Goal: Task Accomplishment & Management: Manage account settings

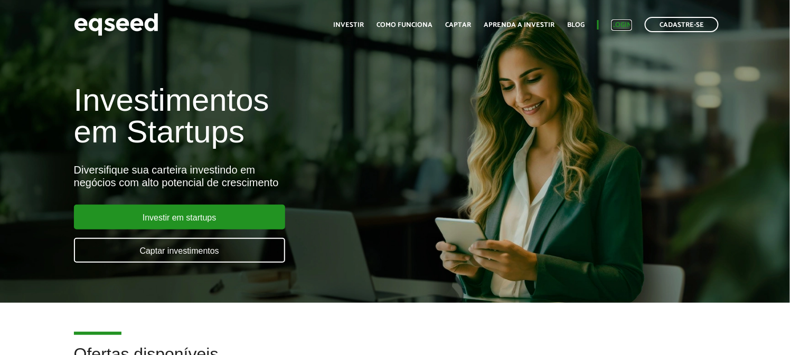
click at [627, 26] on link "Login" at bounding box center [621, 25] width 21 height 7
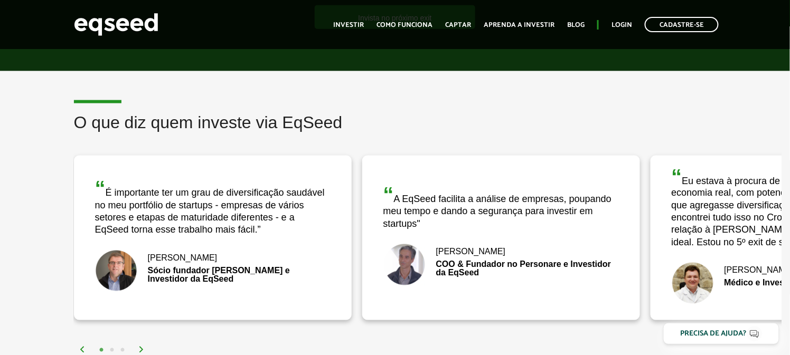
scroll to position [1877, 0]
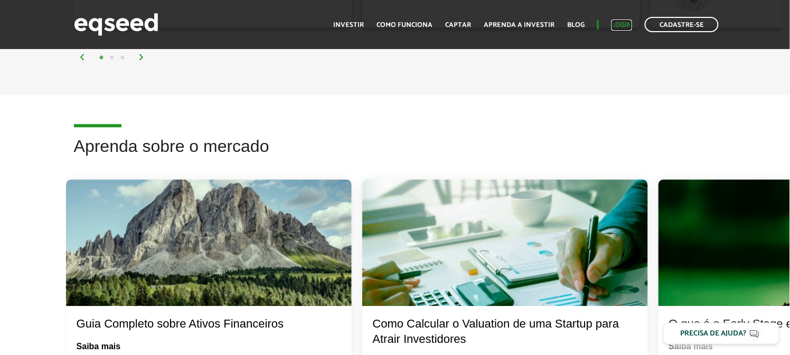
click at [625, 26] on link "Login" at bounding box center [621, 25] width 21 height 7
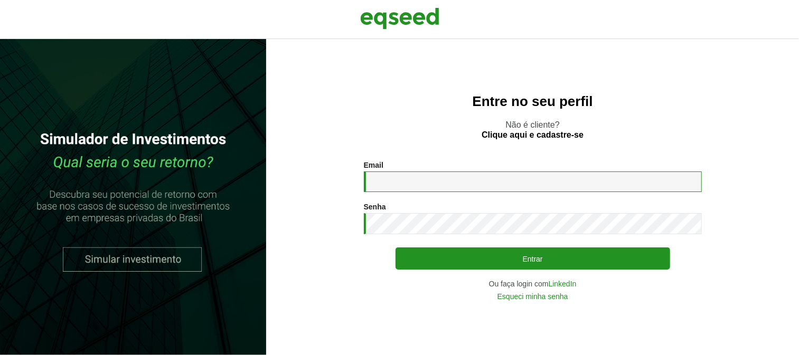
type input "**********"
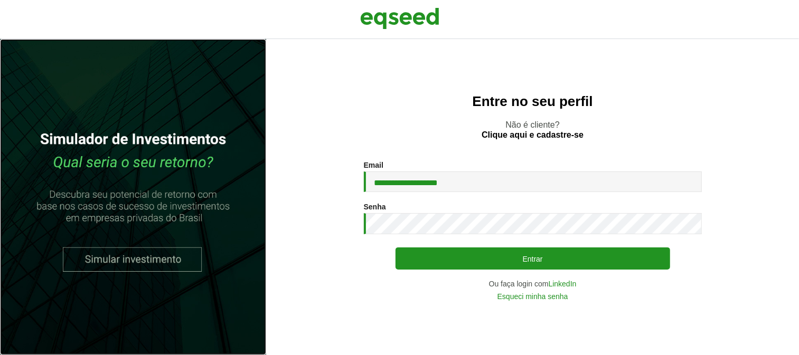
click at [181, 239] on link at bounding box center [133, 197] width 266 height 316
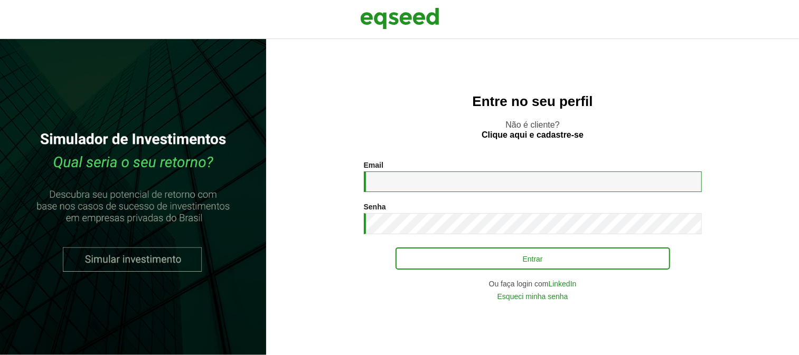
type input "**********"
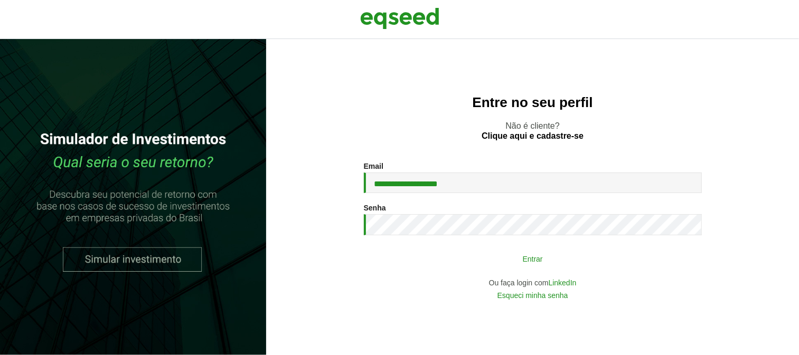
click at [487, 261] on button "Entrar" at bounding box center [532, 259] width 275 height 20
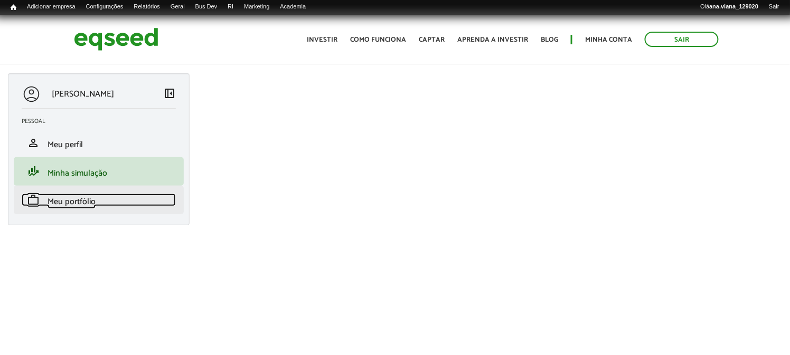
click at [93, 197] on span "Meu portfólio" at bounding box center [72, 202] width 48 height 14
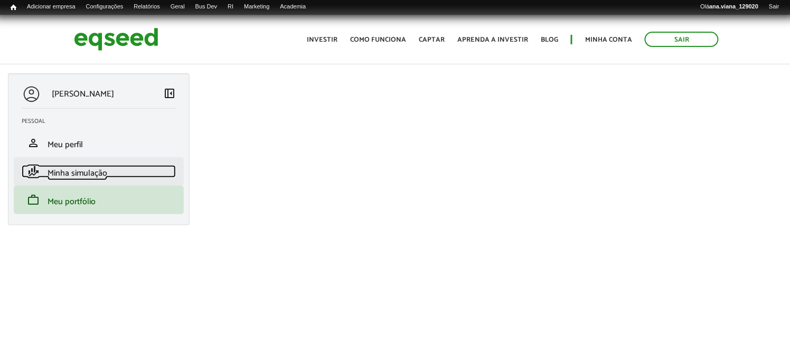
click at [89, 175] on span "Minha simulação" at bounding box center [78, 173] width 60 height 14
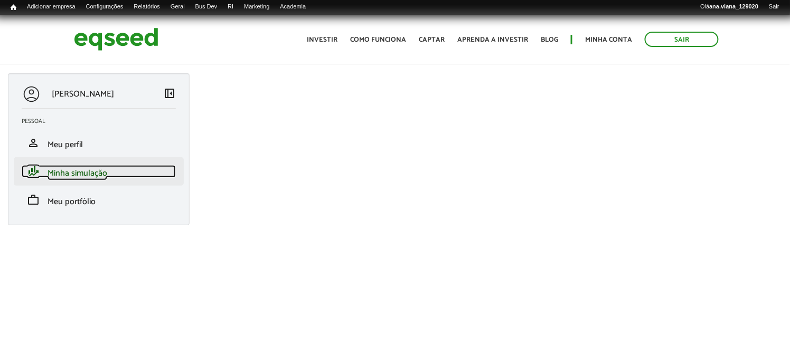
click at [91, 172] on span "Minha simulação" at bounding box center [78, 173] width 60 height 14
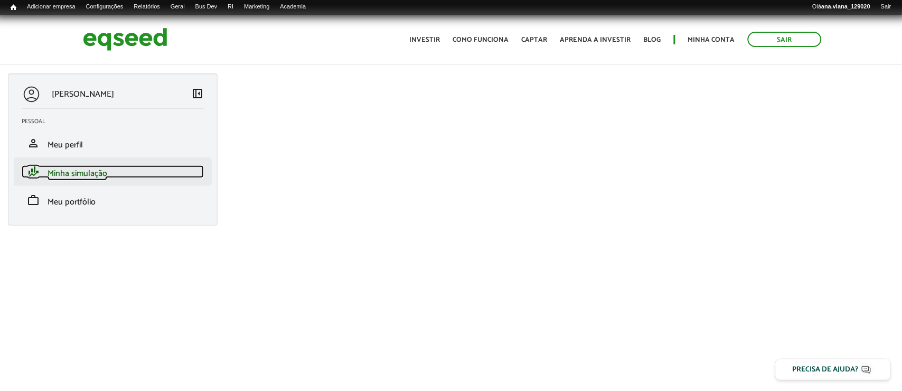
click at [133, 173] on link "finance_mode Minha simulação" at bounding box center [113, 171] width 182 height 13
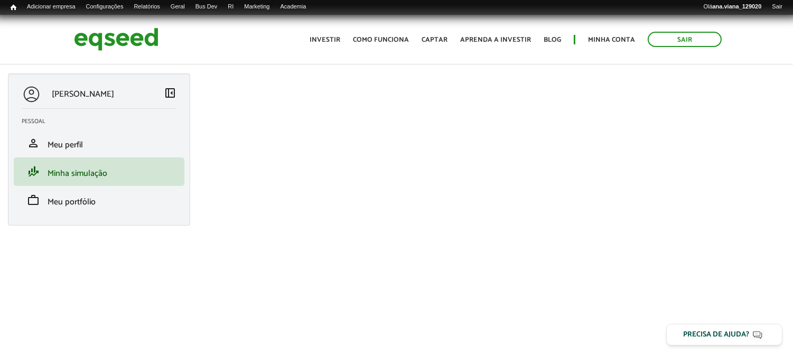
click at [172, 92] on span "left_panel_close" at bounding box center [170, 93] width 13 height 13
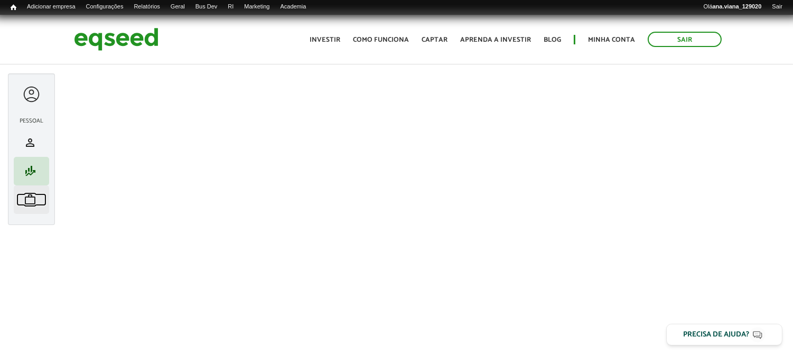
click at [36, 196] on span "work" at bounding box center [30, 199] width 13 height 13
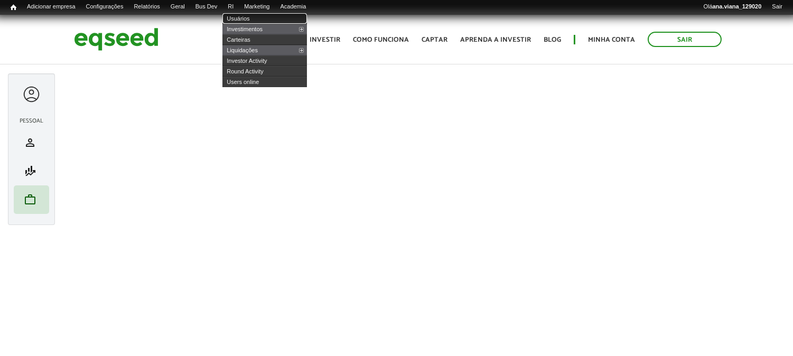
click at [260, 18] on link "Usuários" at bounding box center [264, 18] width 84 height 11
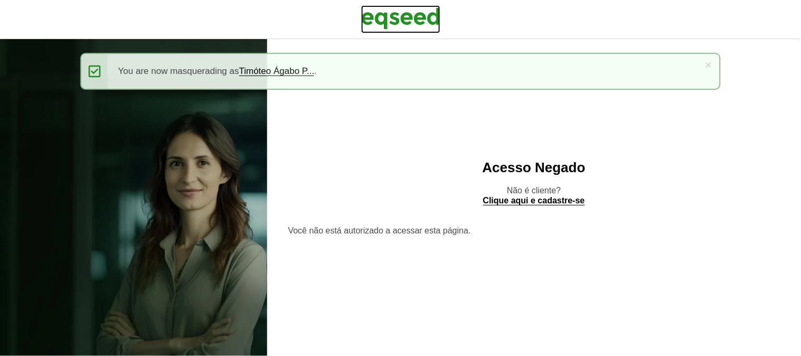
click at [418, 24] on img at bounding box center [400, 18] width 79 height 26
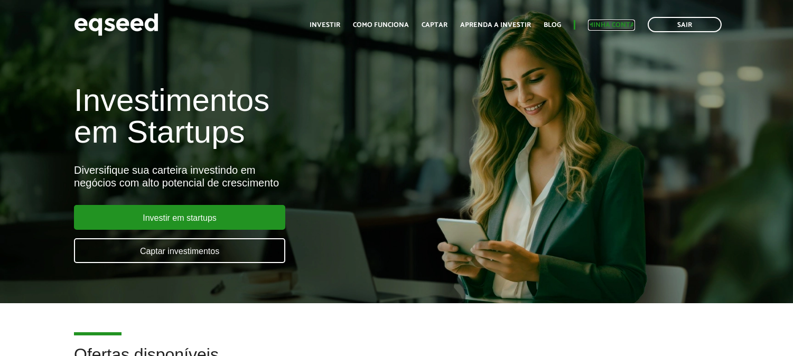
click at [619, 22] on link "Minha conta" at bounding box center [611, 25] width 47 height 7
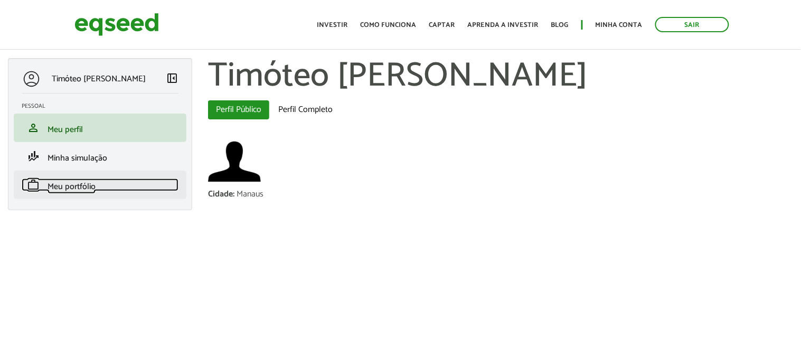
click at [79, 185] on span "Meu portfólio" at bounding box center [72, 187] width 48 height 14
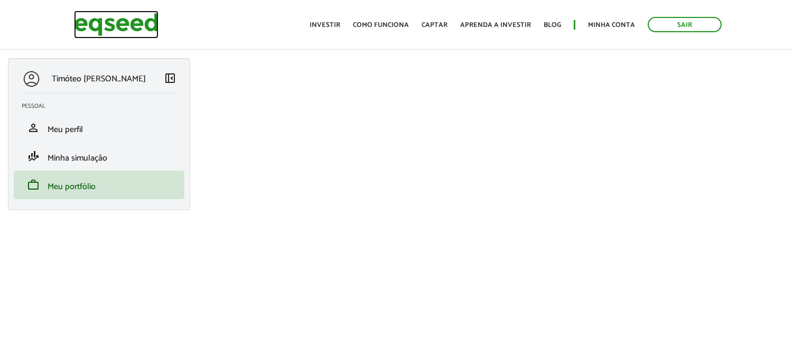
click at [107, 29] on img at bounding box center [116, 25] width 84 height 28
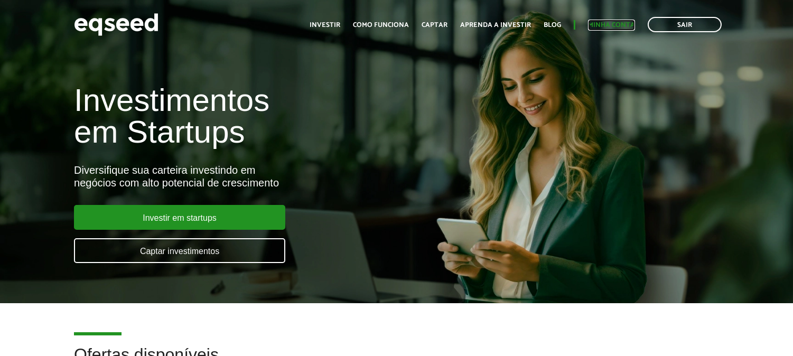
click at [613, 23] on link "Minha conta" at bounding box center [611, 25] width 47 height 7
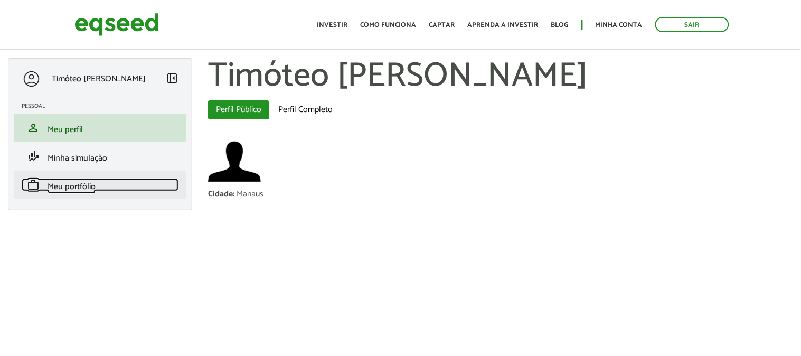
click at [69, 186] on span "Meu portfólio" at bounding box center [72, 187] width 48 height 14
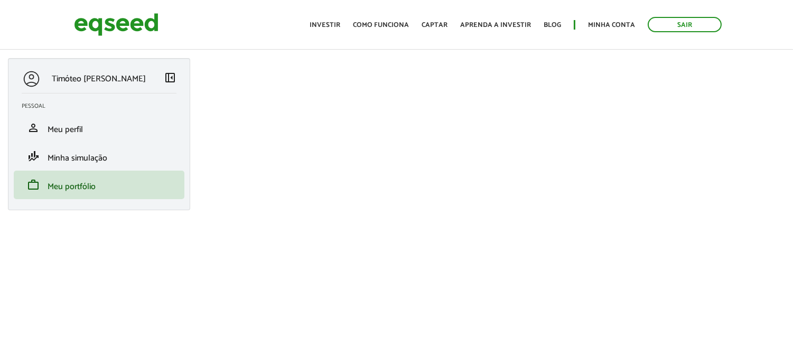
click at [168, 76] on span "left_panel_close" at bounding box center [170, 77] width 13 height 13
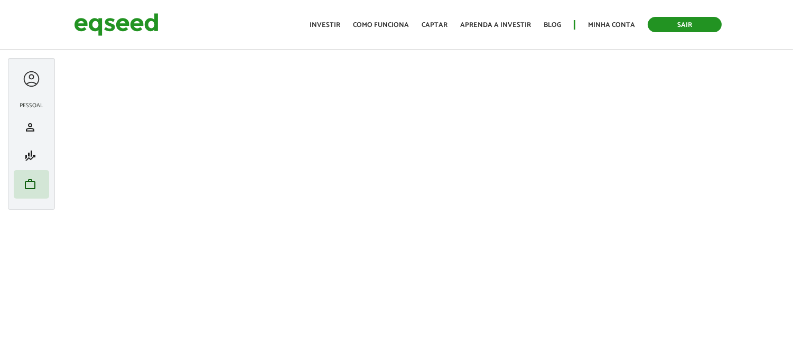
click at [694, 27] on link "Sair" at bounding box center [684, 24] width 74 height 15
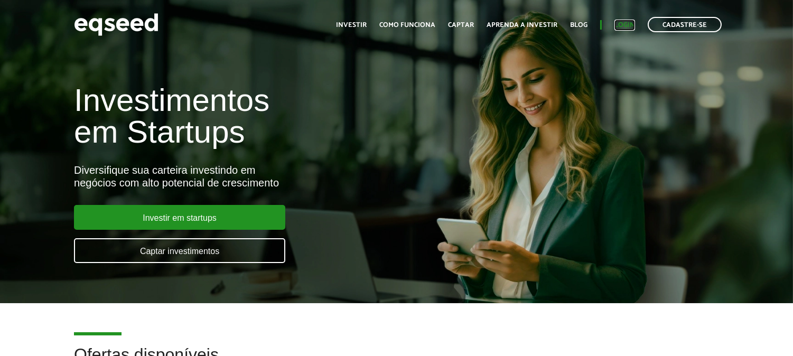
click at [625, 27] on link "Login" at bounding box center [624, 25] width 21 height 7
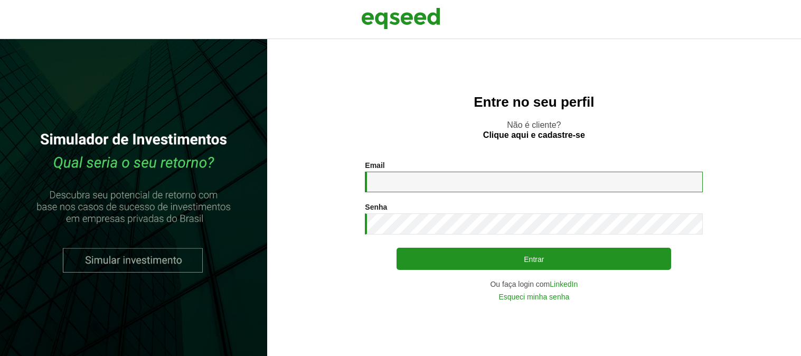
type input "**********"
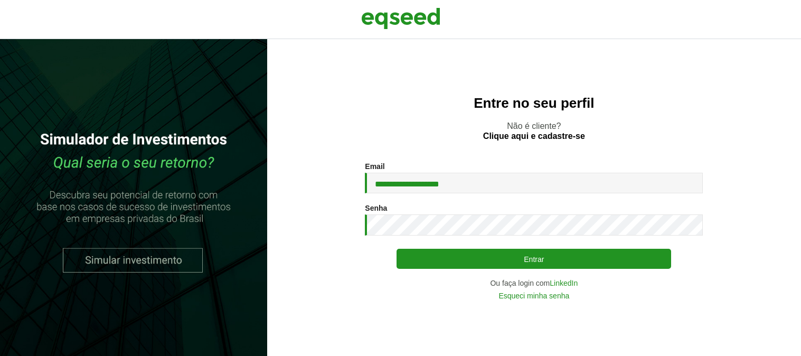
click at [465, 270] on div "**********" at bounding box center [534, 230] width 338 height 137
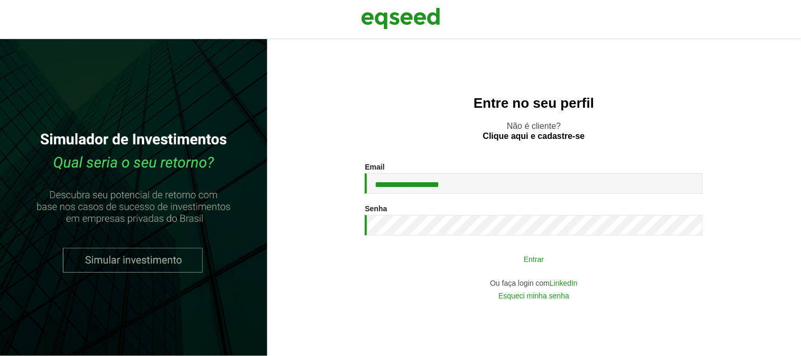
click at [505, 257] on button "Entrar" at bounding box center [534, 259] width 275 height 20
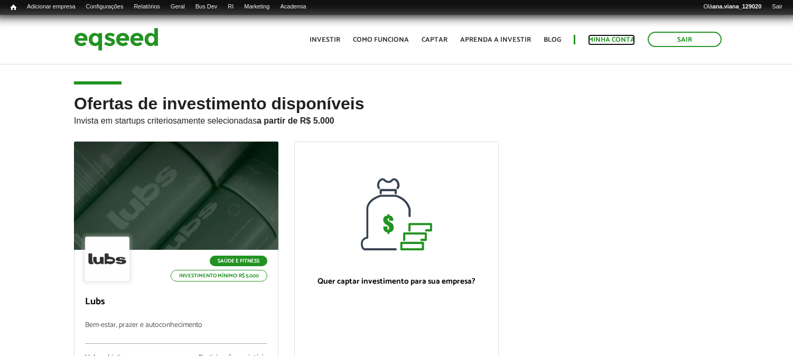
click at [625, 37] on link "Minha conta" at bounding box center [611, 39] width 47 height 7
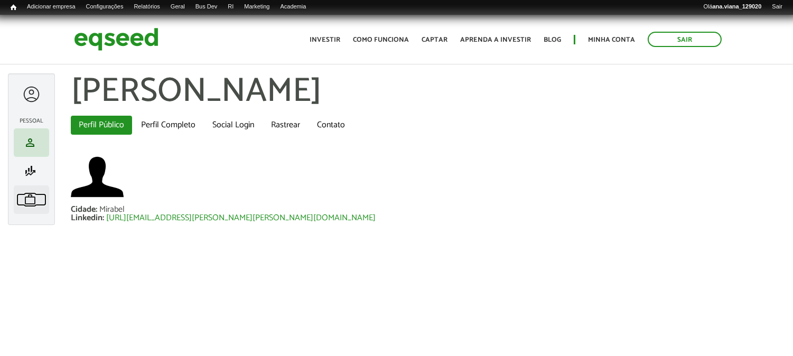
click at [33, 202] on span "work" at bounding box center [30, 199] width 13 height 13
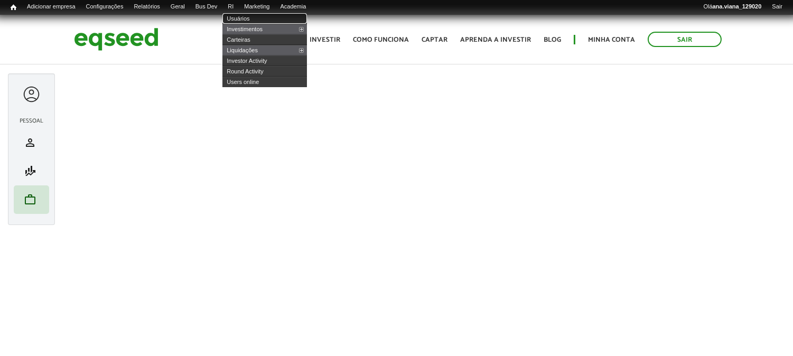
click at [271, 17] on link "Usuários" at bounding box center [264, 18] width 84 height 11
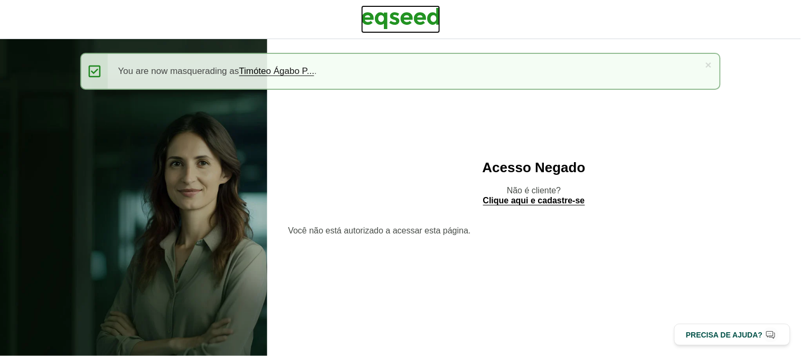
click at [398, 11] on img at bounding box center [400, 18] width 79 height 26
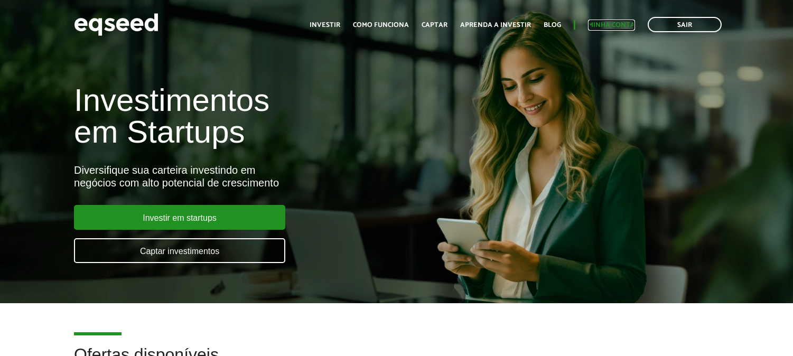
click at [606, 25] on link "Minha conta" at bounding box center [611, 25] width 47 height 7
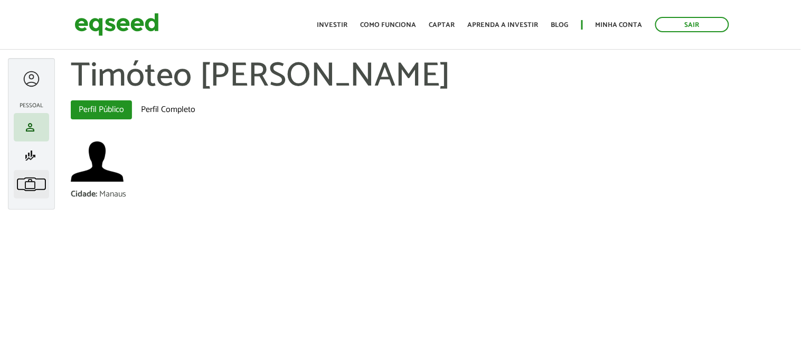
click at [29, 184] on span "work" at bounding box center [30, 184] width 13 height 13
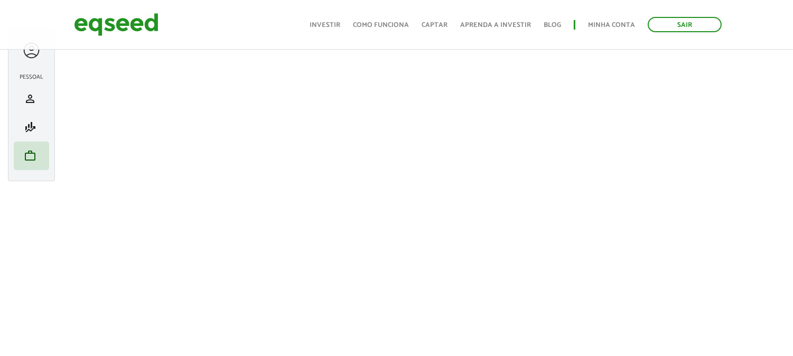
scroll to position [176, 0]
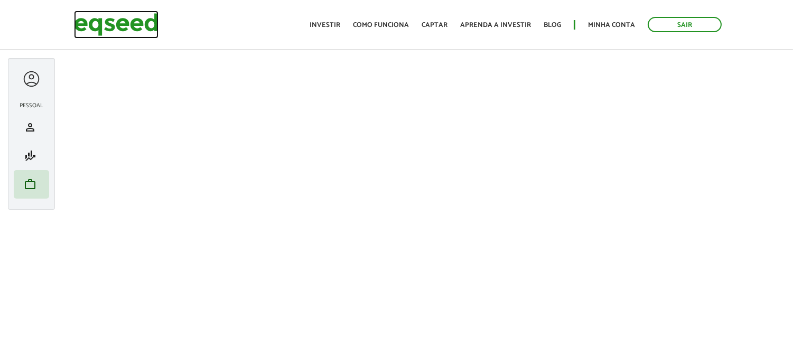
click at [92, 22] on img at bounding box center [116, 25] width 84 height 28
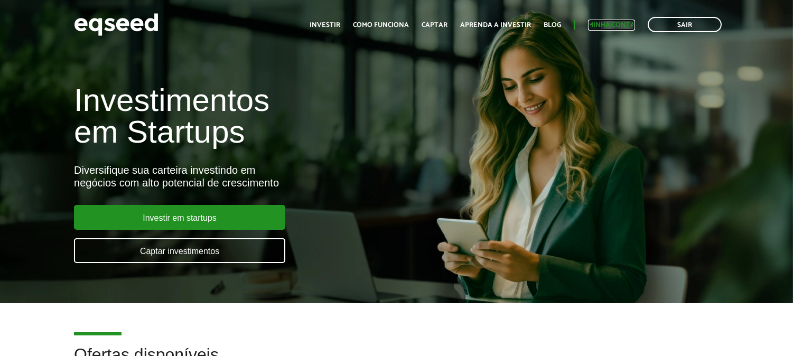
click at [616, 22] on link "Minha conta" at bounding box center [611, 25] width 47 height 7
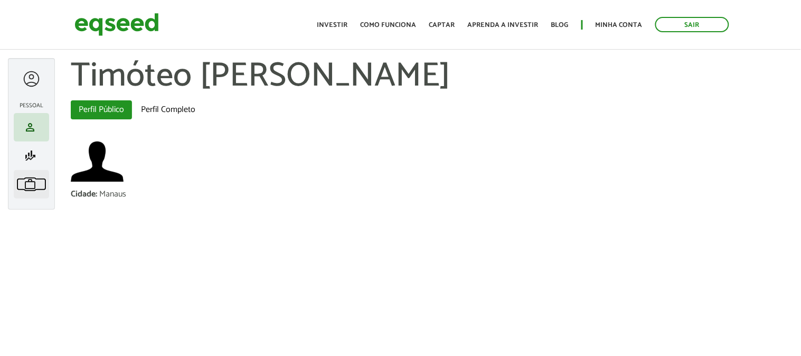
click at [25, 178] on span "work" at bounding box center [30, 184] width 13 height 13
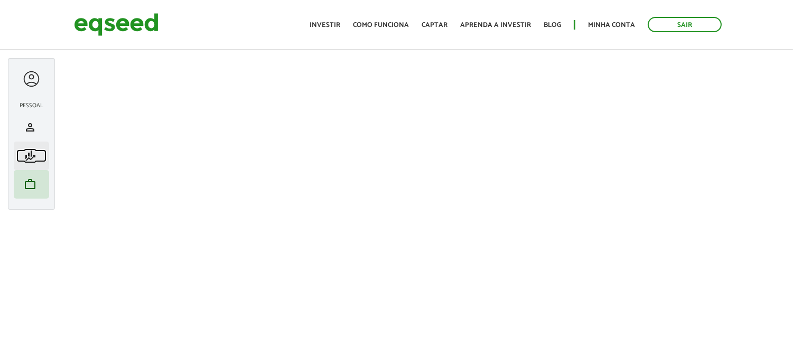
click at [37, 154] on link "finance_mode Minha simulação" at bounding box center [31, 155] width 30 height 13
click at [30, 188] on span "work" at bounding box center [30, 184] width 13 height 13
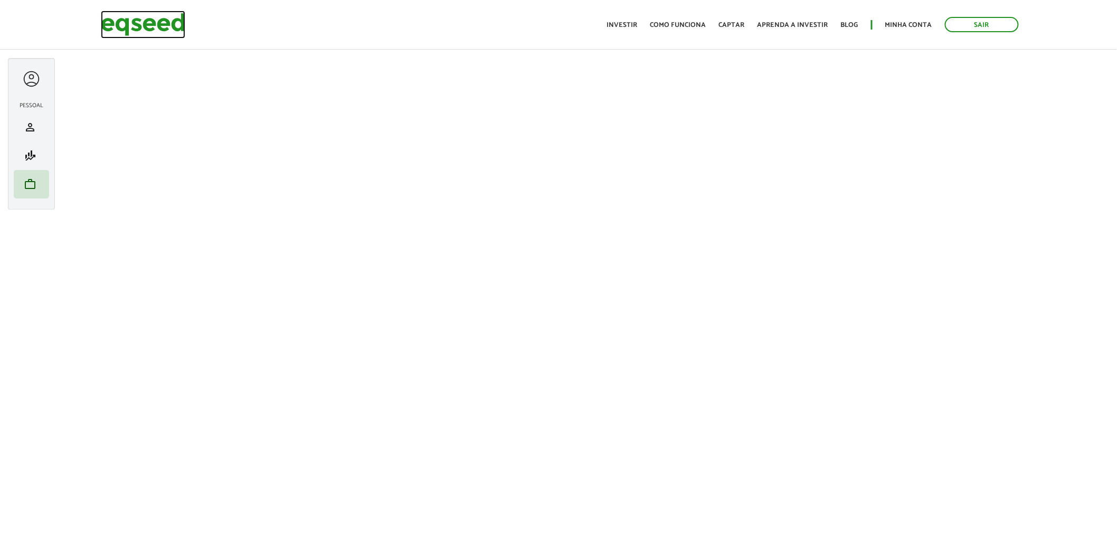
click at [128, 23] on img at bounding box center [143, 25] width 84 height 28
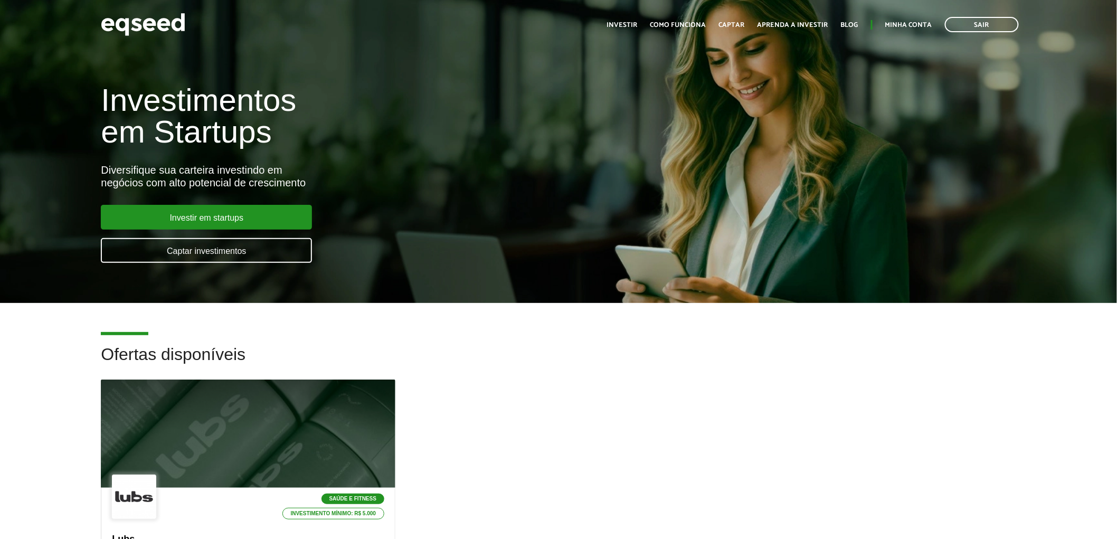
click at [560, 415] on div "Saúde e Fitness Investimento mínimo: R$ 5.000 Lubs Bem-estar, prazer e autoconh…" at bounding box center [558, 531] width 931 height 302
click at [922, 23] on link "Minha conta" at bounding box center [908, 25] width 47 height 7
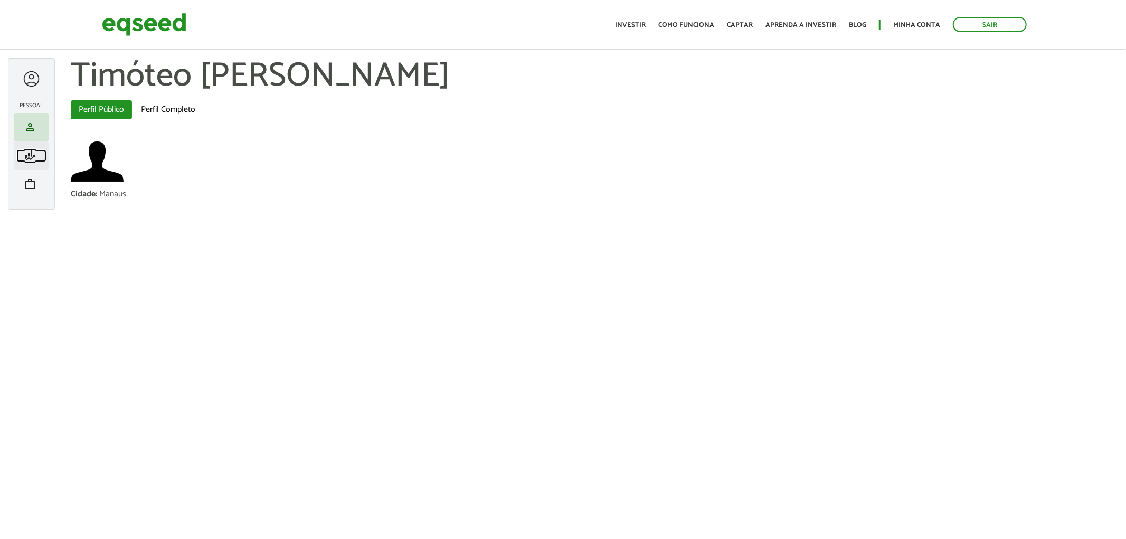
click at [30, 152] on span "finance_mode" at bounding box center [30, 155] width 13 height 13
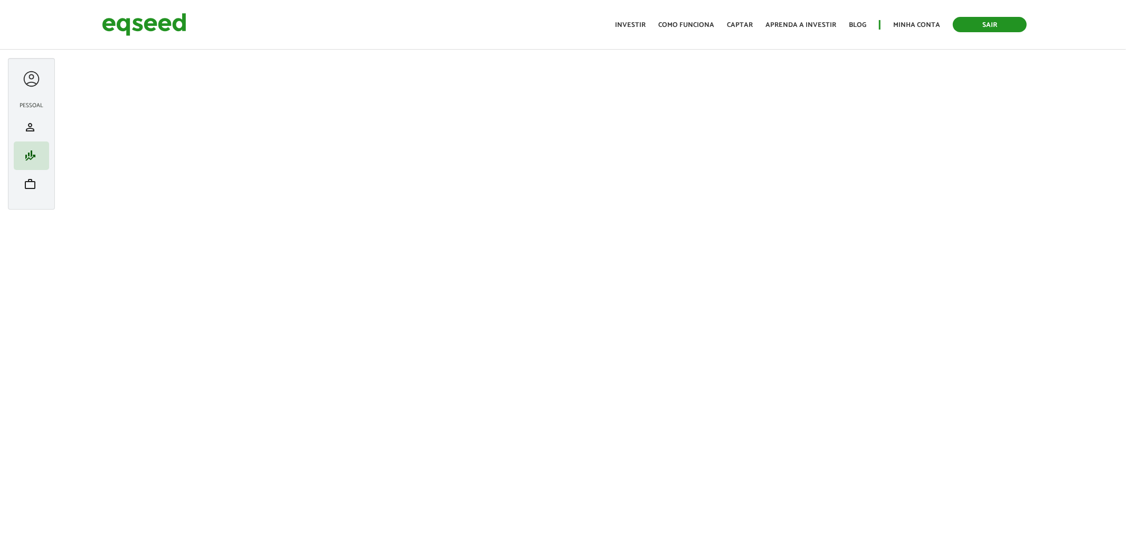
click at [996, 24] on link "Sair" at bounding box center [990, 24] width 74 height 15
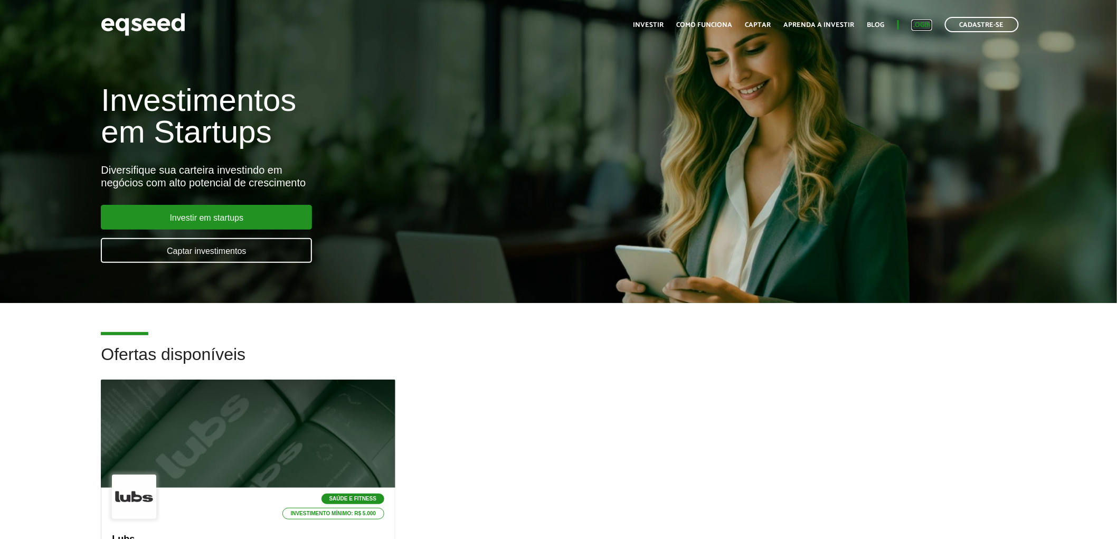
click at [926, 22] on link "Login" at bounding box center [922, 25] width 21 height 7
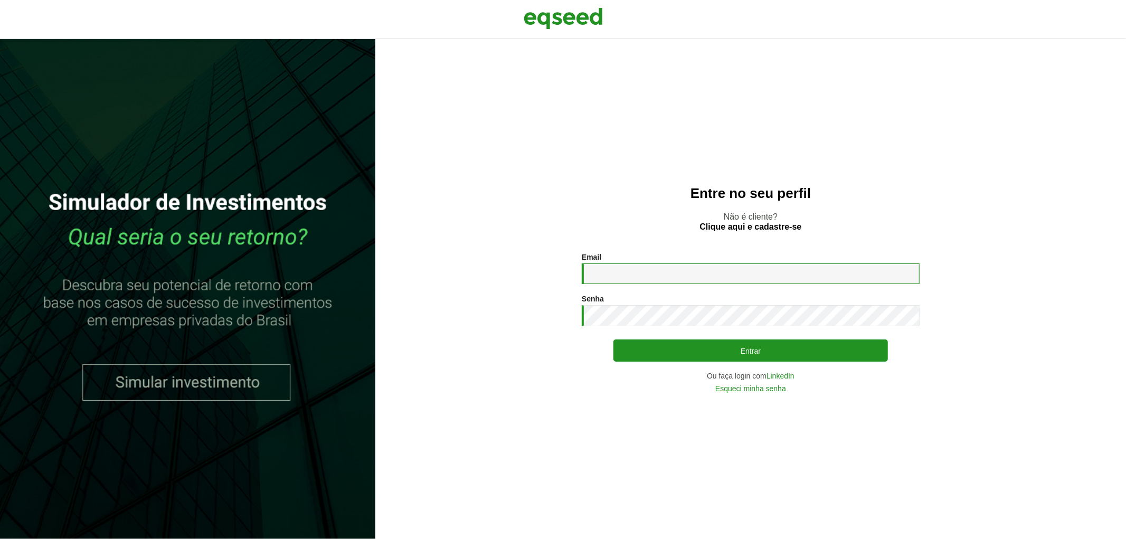
type input "**********"
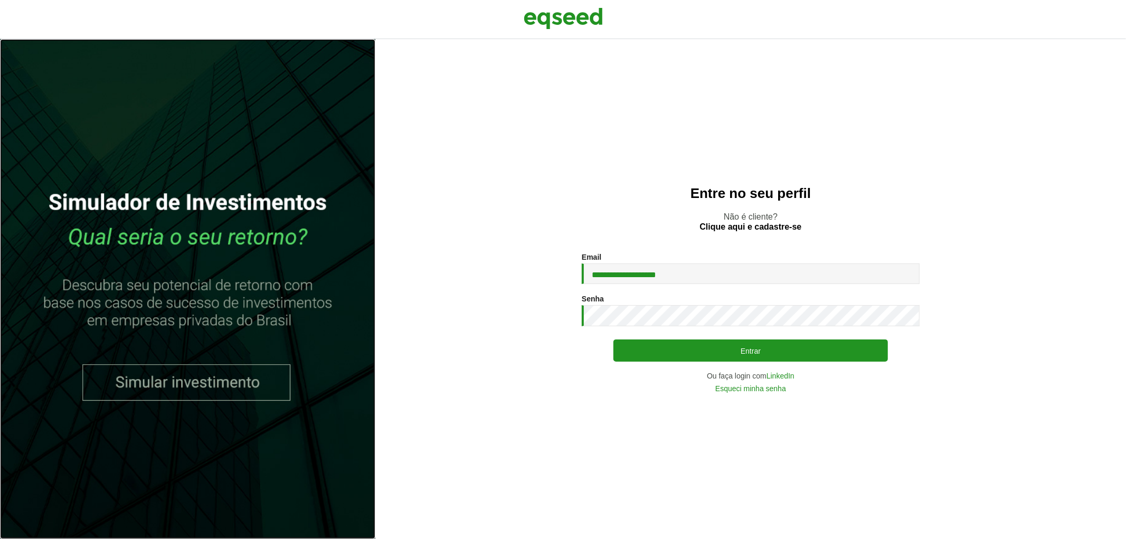
click at [274, 130] on link at bounding box center [187, 289] width 375 height 500
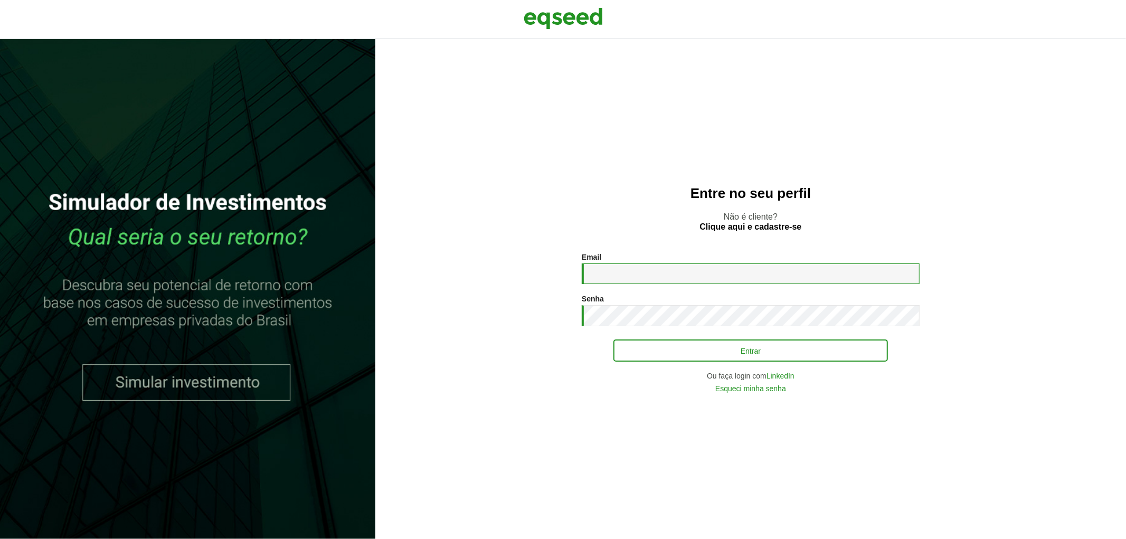
type input "**********"
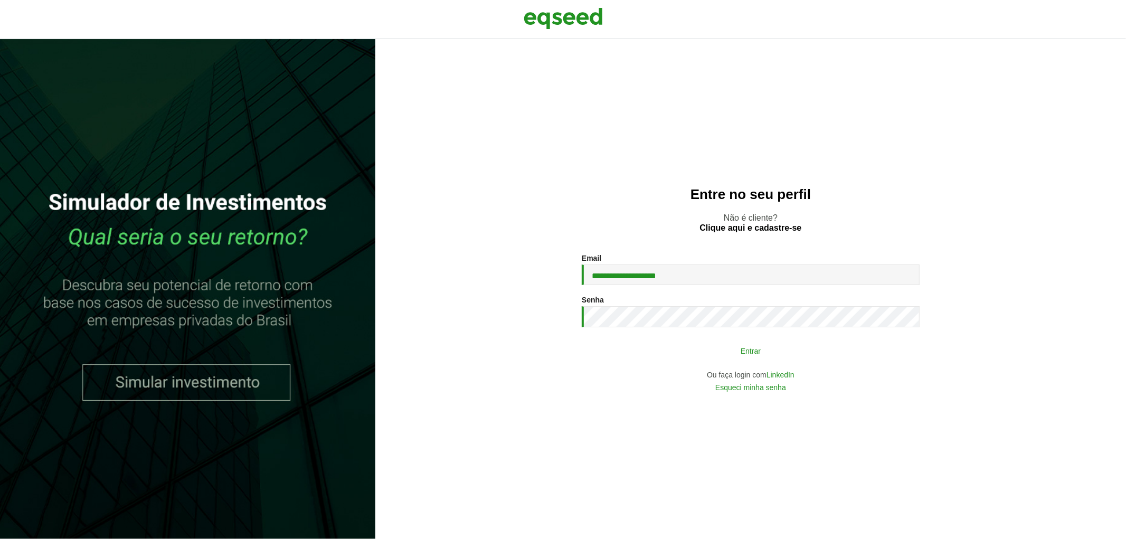
click at [710, 347] on button "Entrar" at bounding box center [751, 351] width 275 height 20
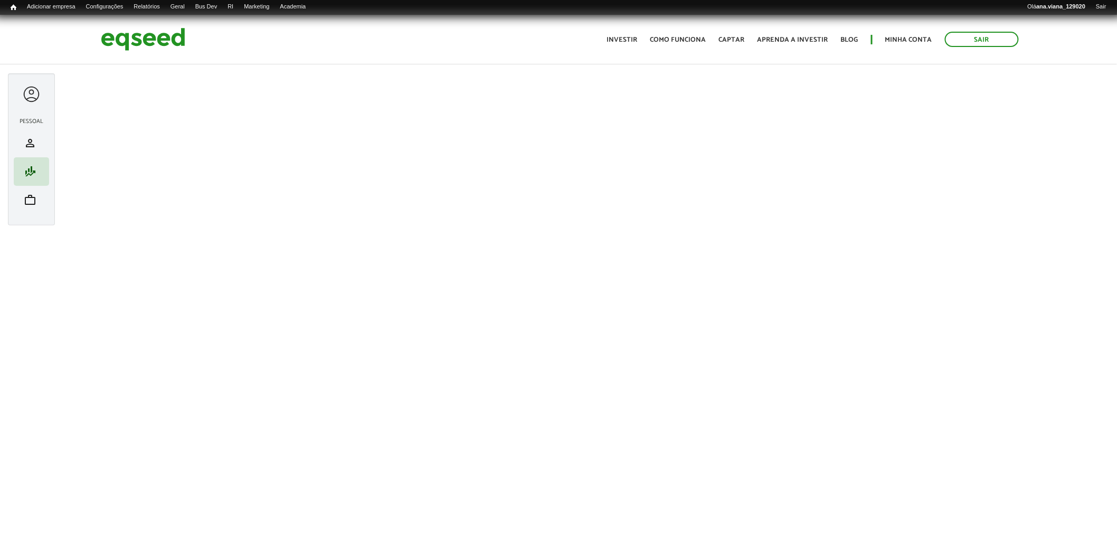
click at [25, 91] on div at bounding box center [32, 94] width 20 height 20
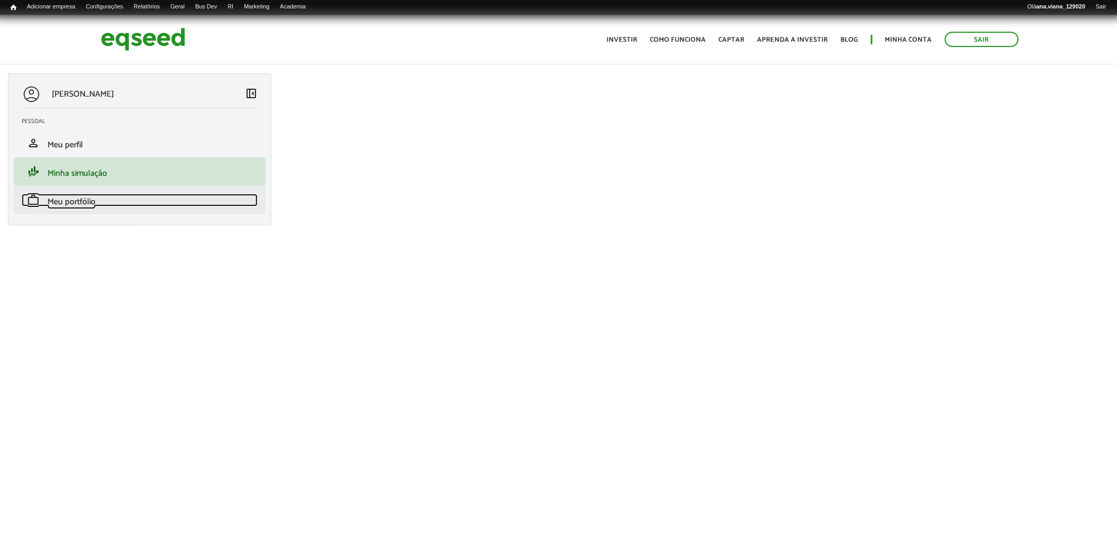
click at [93, 203] on span "Meu portfólio" at bounding box center [72, 202] width 48 height 14
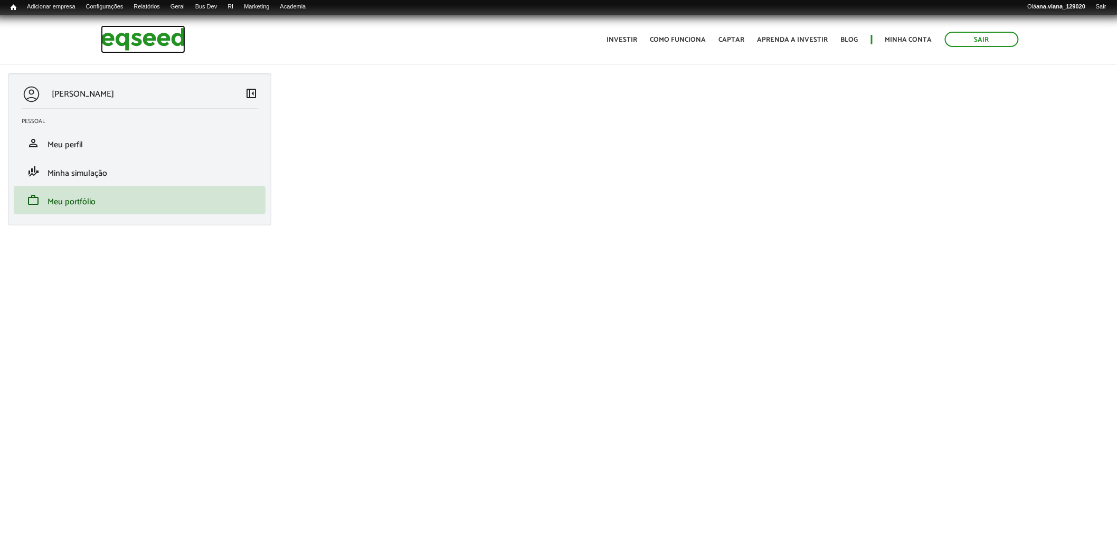
click at [138, 39] on img at bounding box center [143, 39] width 84 height 28
drag, startPoint x: 156, startPoint y: 33, endPoint x: 166, endPoint y: 30, distance: 11.0
click at [156, 33] on img at bounding box center [143, 39] width 84 height 28
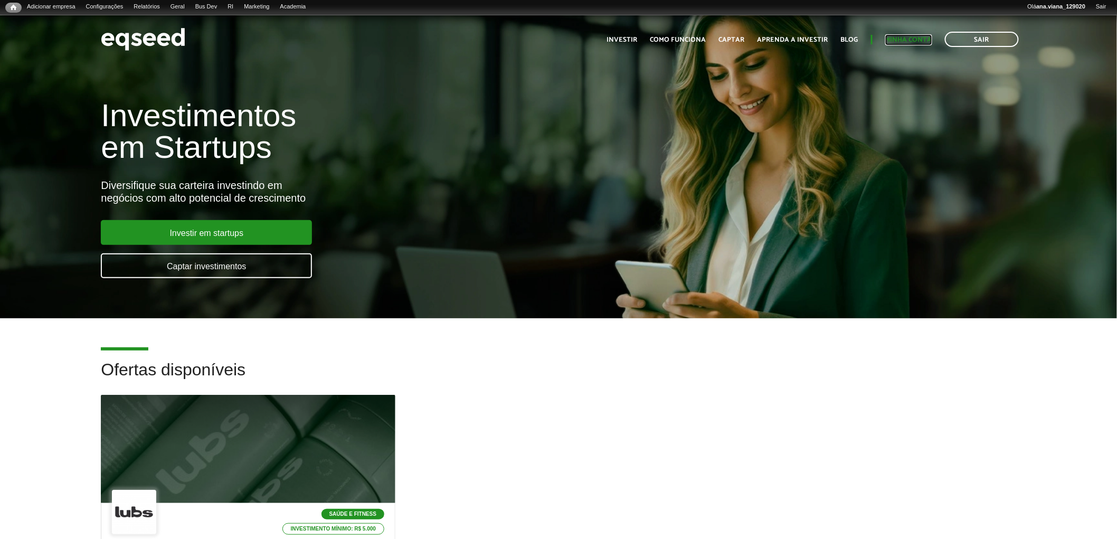
click at [919, 37] on link "Minha conta" at bounding box center [908, 39] width 47 height 7
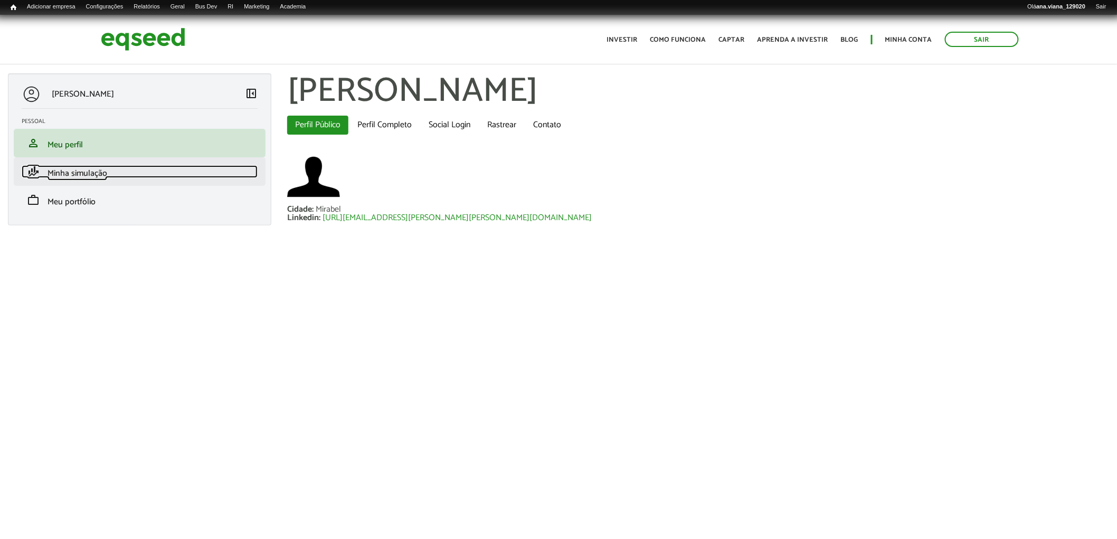
click at [77, 174] on span "Minha simulação" at bounding box center [78, 173] width 60 height 14
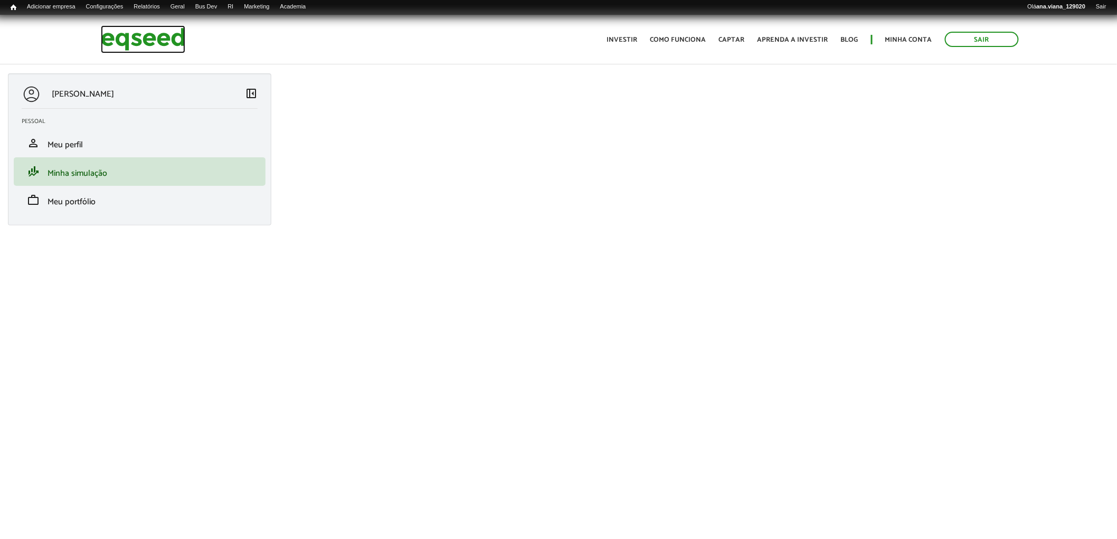
click at [128, 38] on img at bounding box center [143, 39] width 84 height 28
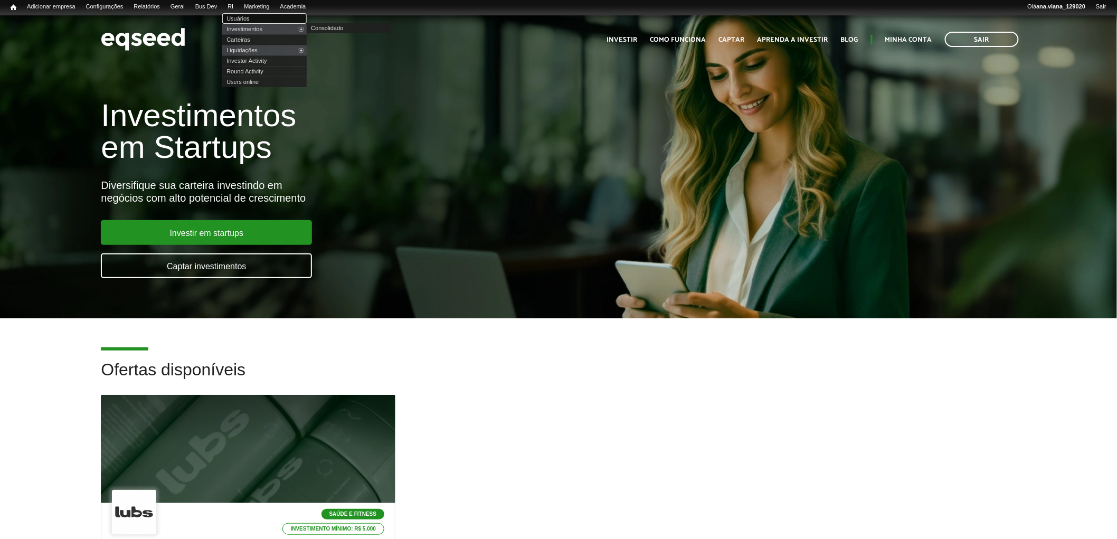
click at [258, 18] on link "Usuários" at bounding box center [264, 18] width 84 height 11
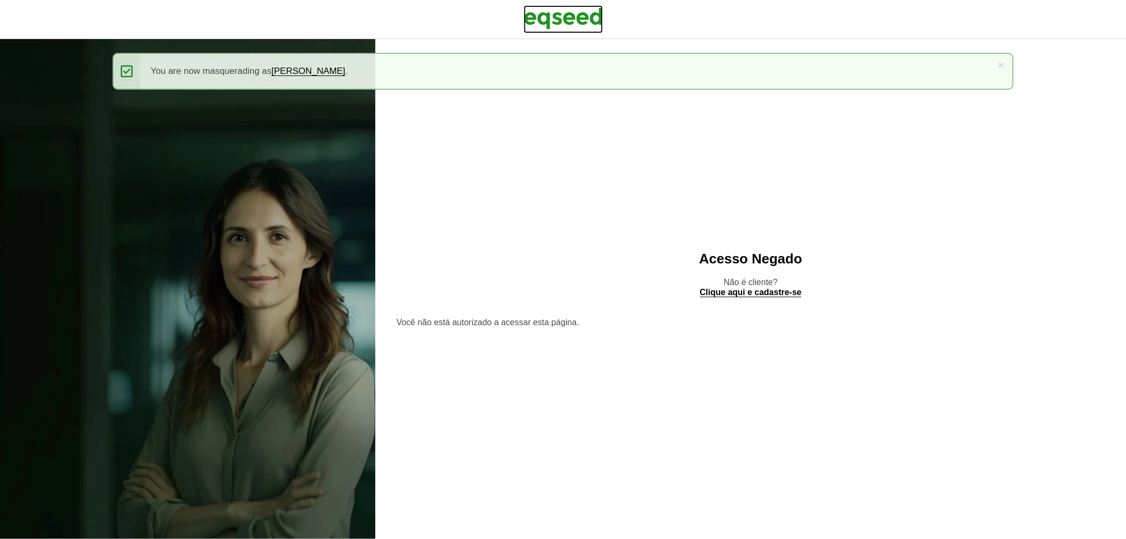
click at [566, 20] on img at bounding box center [563, 18] width 79 height 26
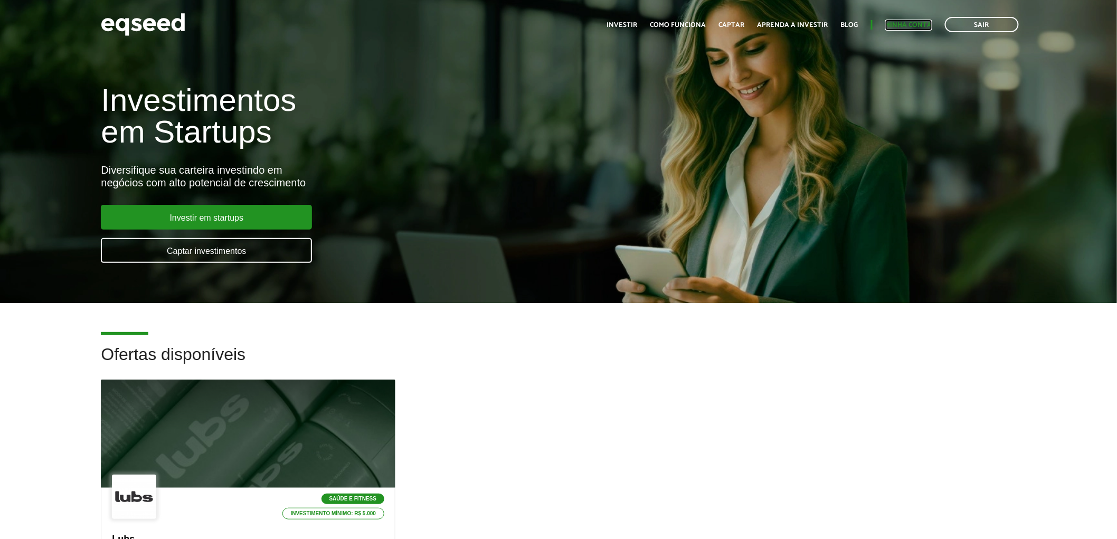
click at [906, 23] on link "Minha conta" at bounding box center [908, 25] width 47 height 7
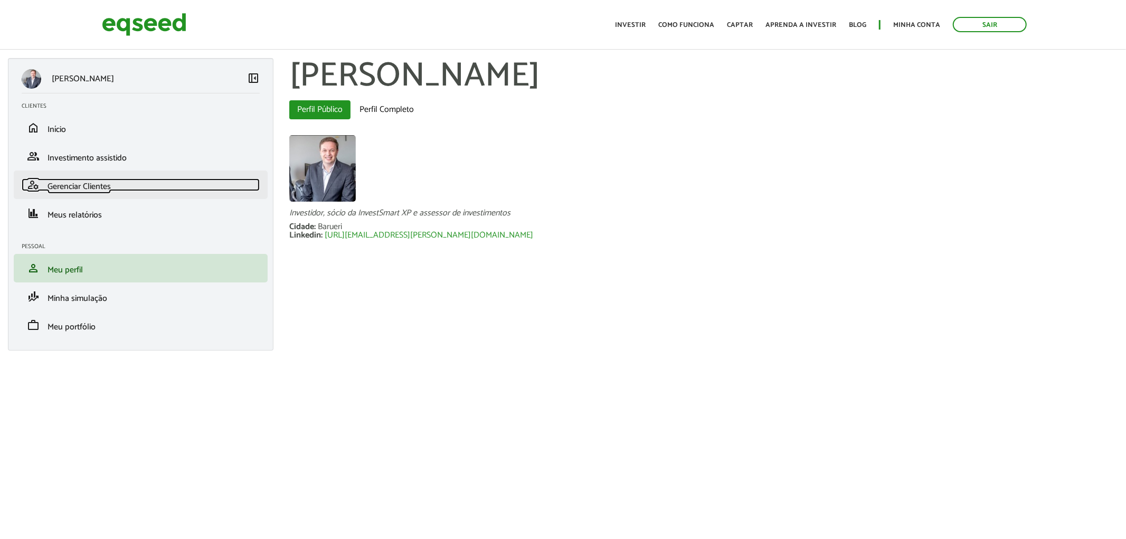
click at [89, 185] on span "Gerenciar Clientes" at bounding box center [79, 187] width 63 height 14
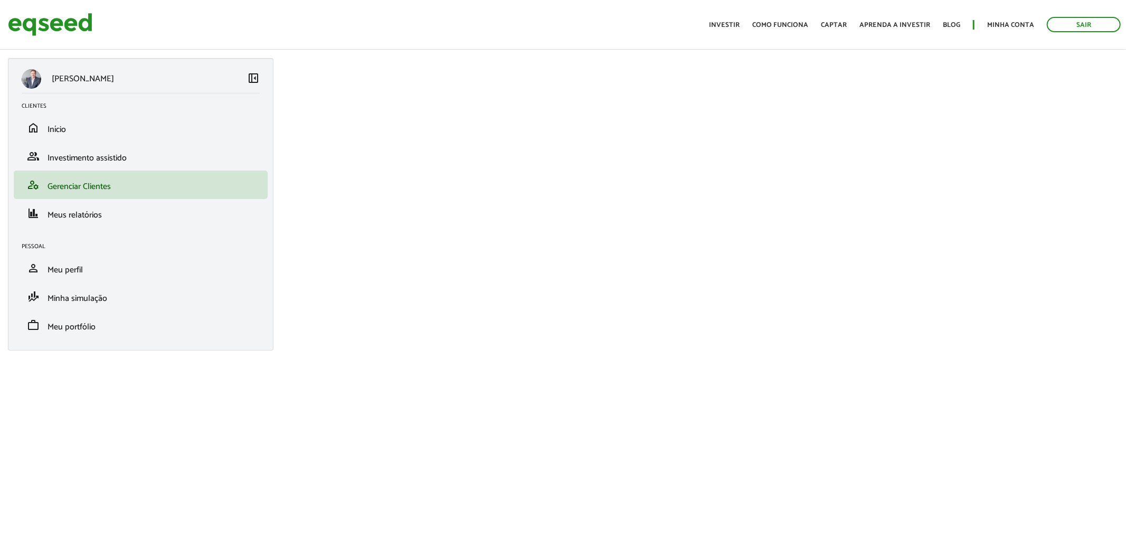
click at [253, 88] on div "ABRAHAO DE GODOY left_panel_close" at bounding box center [141, 81] width 238 height 24
click at [252, 81] on span "left_panel_close" at bounding box center [253, 77] width 13 height 13
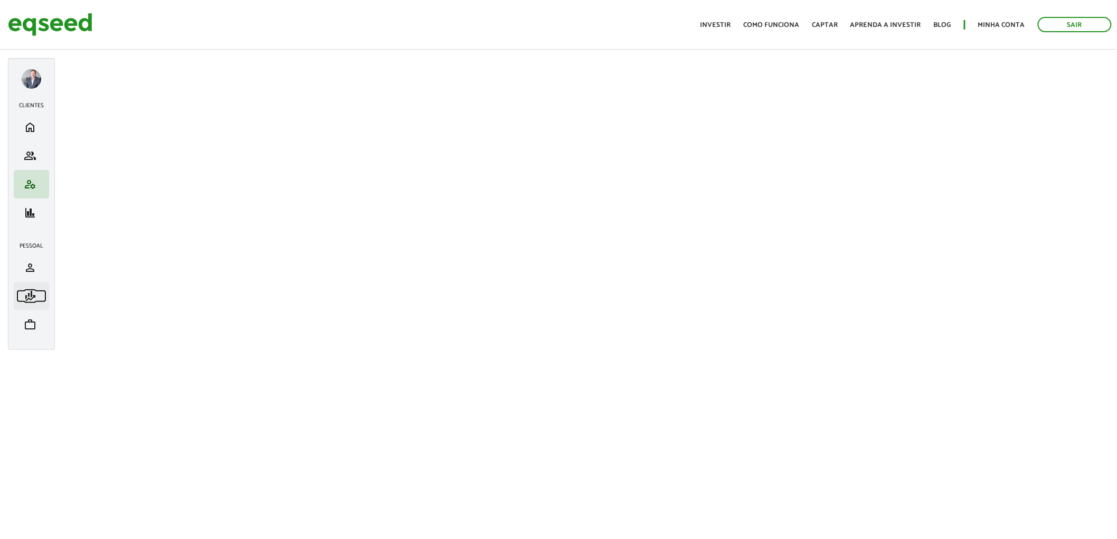
click at [32, 298] on span "finance_mode" at bounding box center [30, 296] width 13 height 13
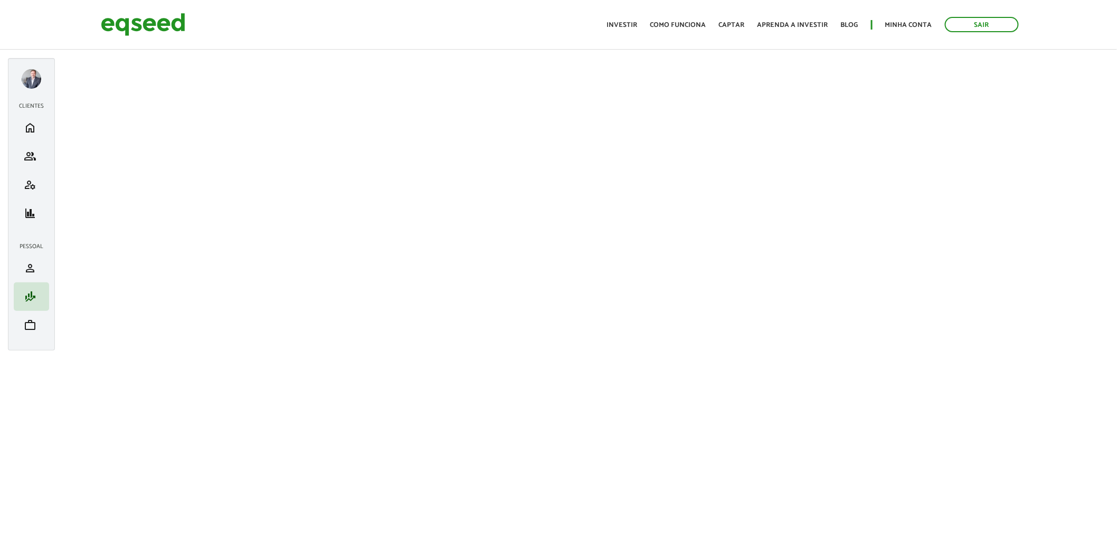
click at [30, 82] on div at bounding box center [32, 79] width 20 height 20
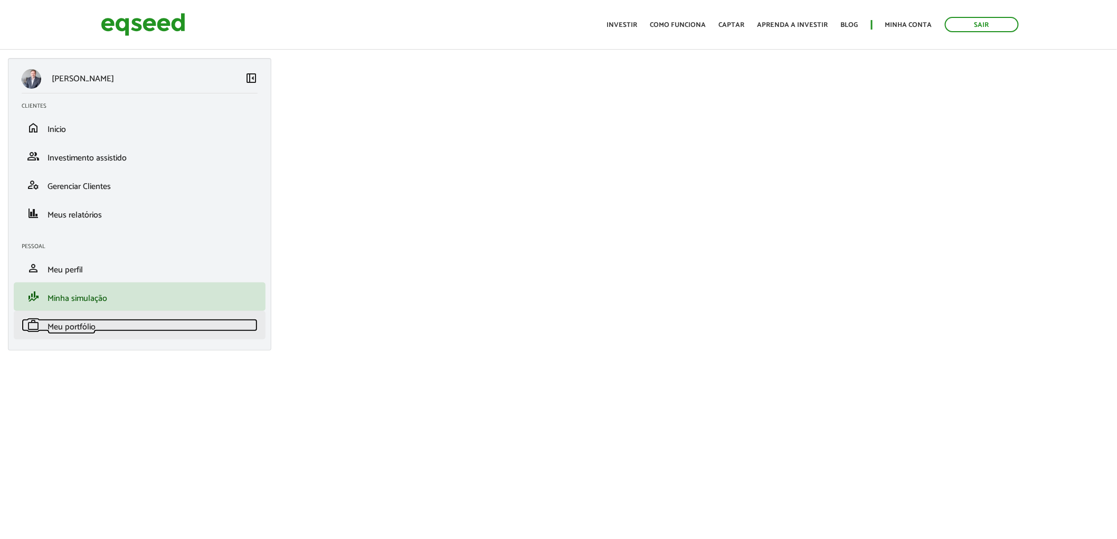
click at [67, 324] on span "Meu portfólio" at bounding box center [72, 327] width 48 height 14
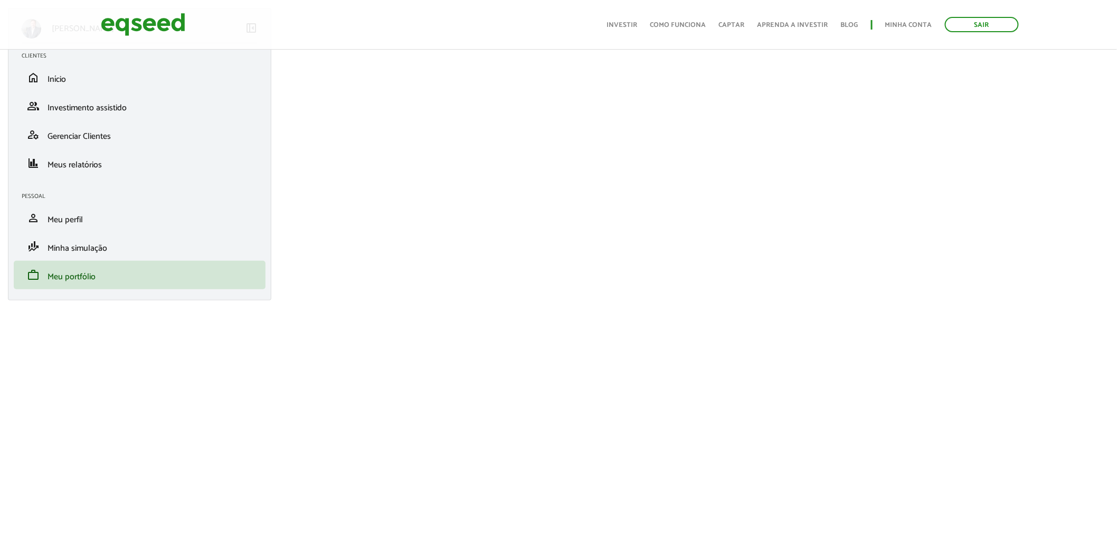
scroll to position [117, 0]
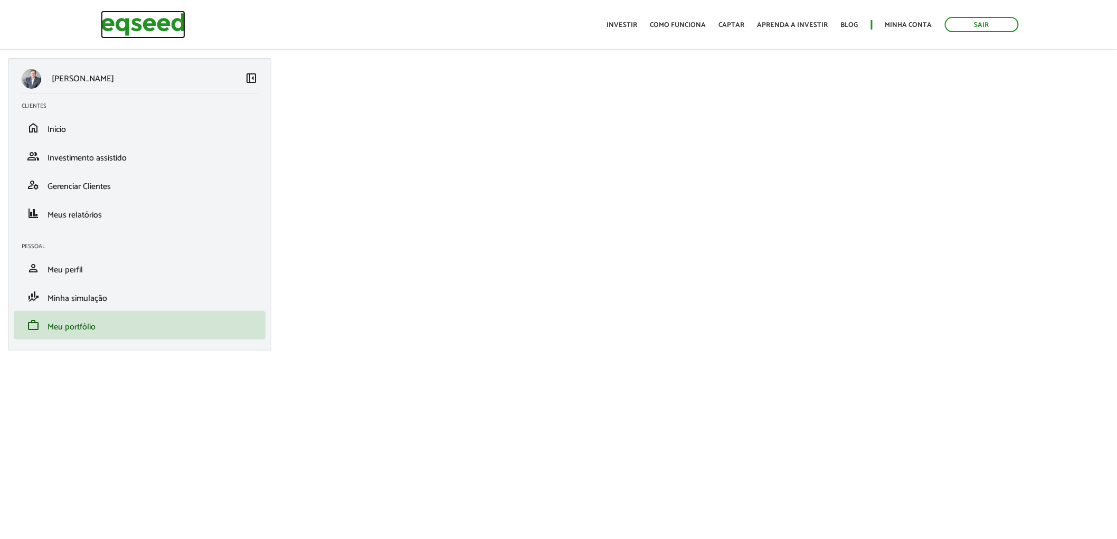
click at [132, 32] on img at bounding box center [143, 25] width 84 height 28
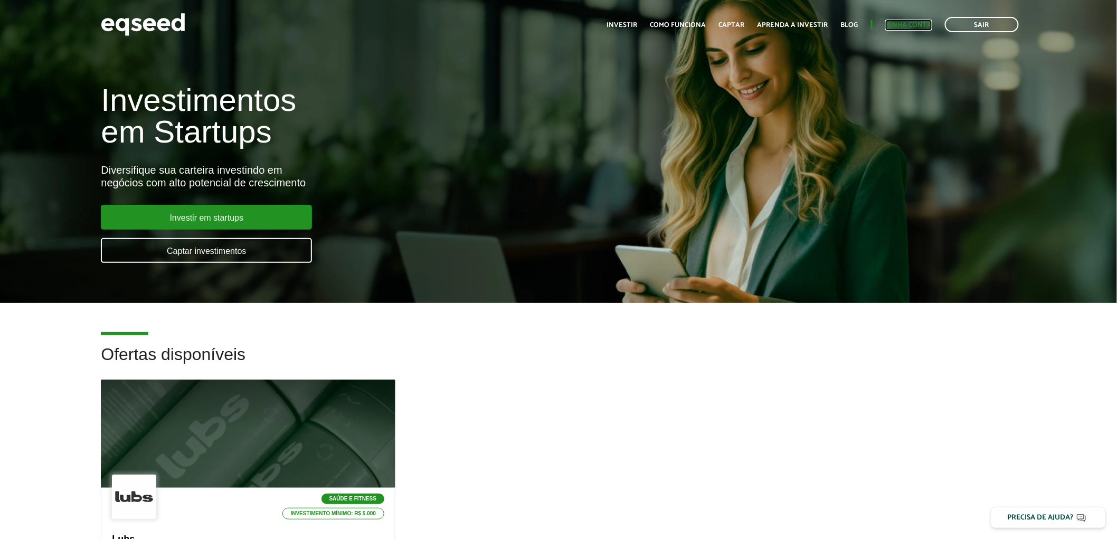
click at [921, 24] on link "Minha conta" at bounding box center [908, 25] width 47 height 7
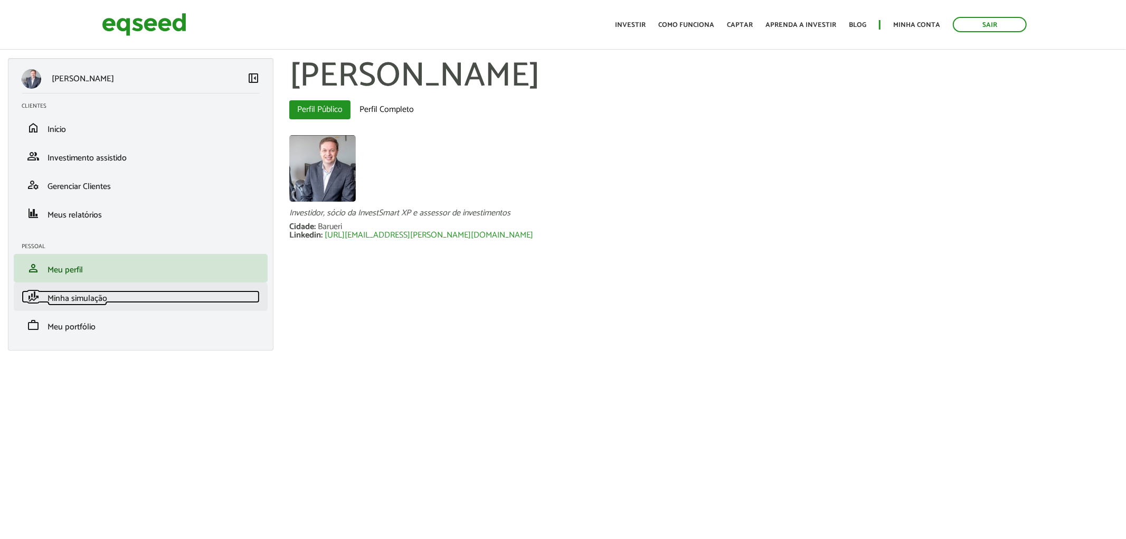
click at [172, 298] on link "finance_mode Minha simulação" at bounding box center [141, 296] width 238 height 13
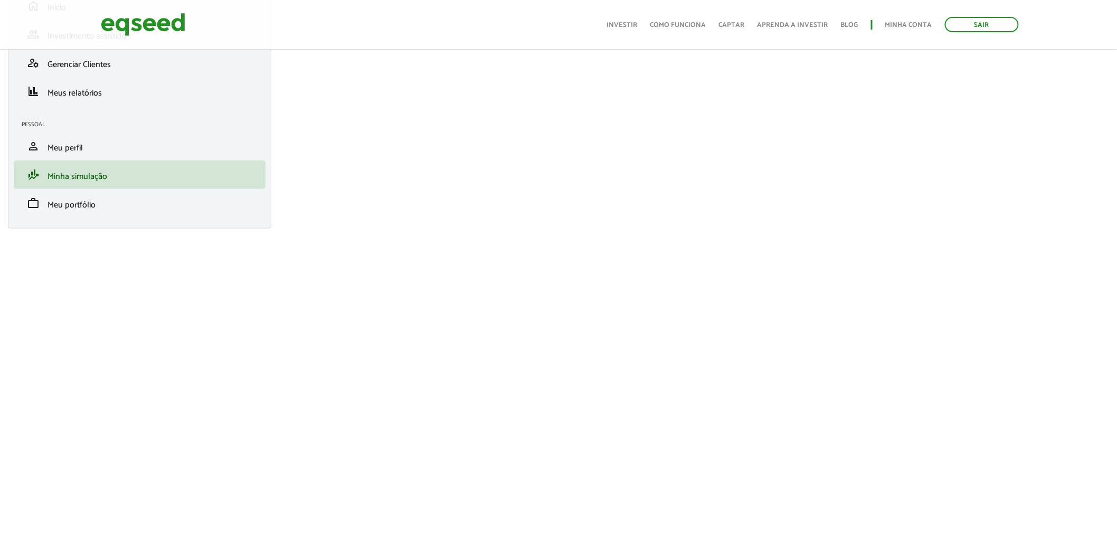
scroll to position [123, 0]
click at [93, 203] on span "Meu portfólio" at bounding box center [72, 204] width 48 height 14
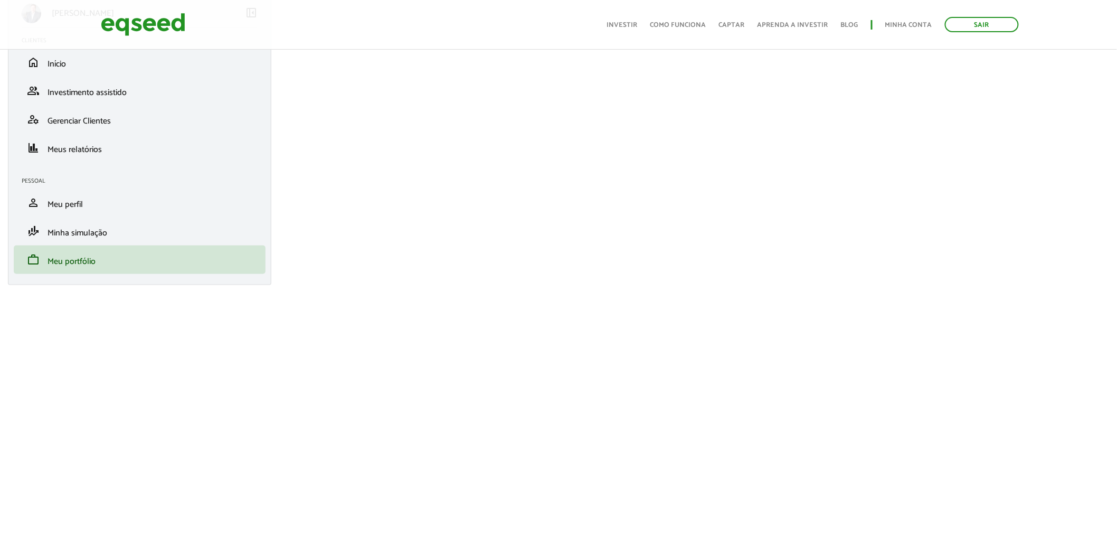
scroll to position [176, 0]
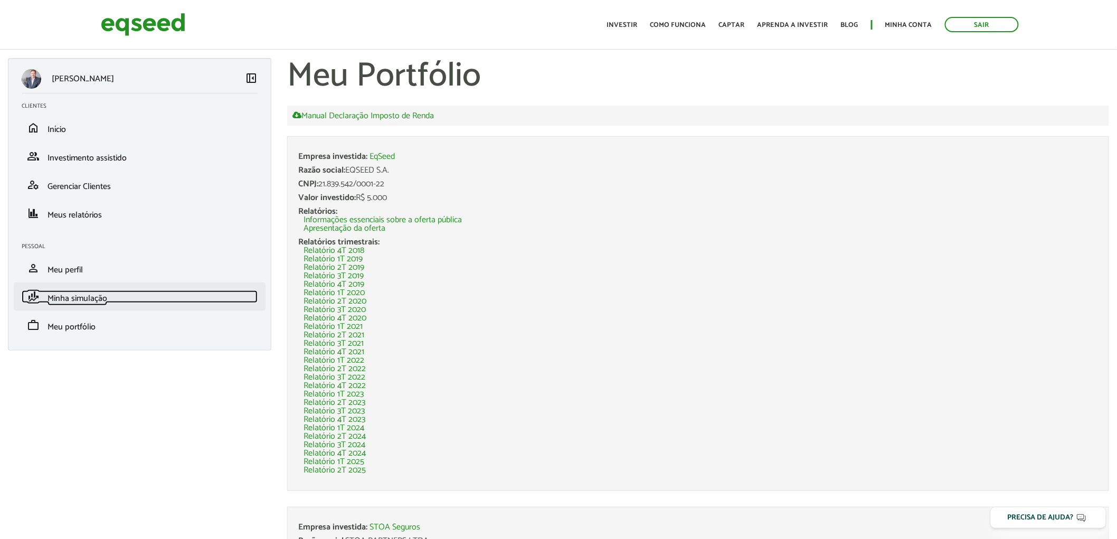
click at [70, 294] on span "Minha simulação" at bounding box center [78, 298] width 60 height 14
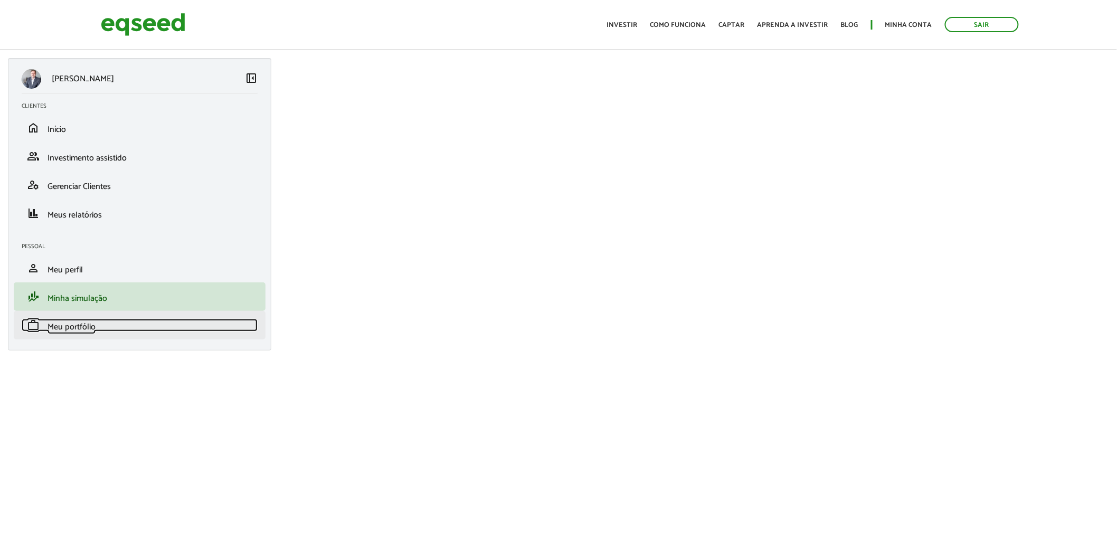
click at [78, 325] on span "Meu portfólio" at bounding box center [72, 327] width 48 height 14
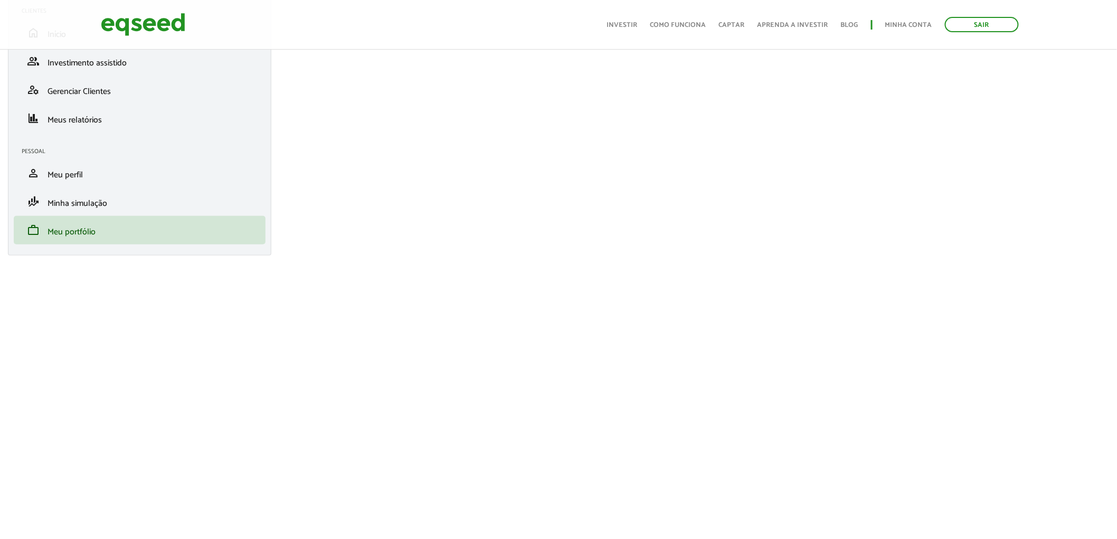
scroll to position [117, 0]
